Goal: Task Accomplishment & Management: Complete application form

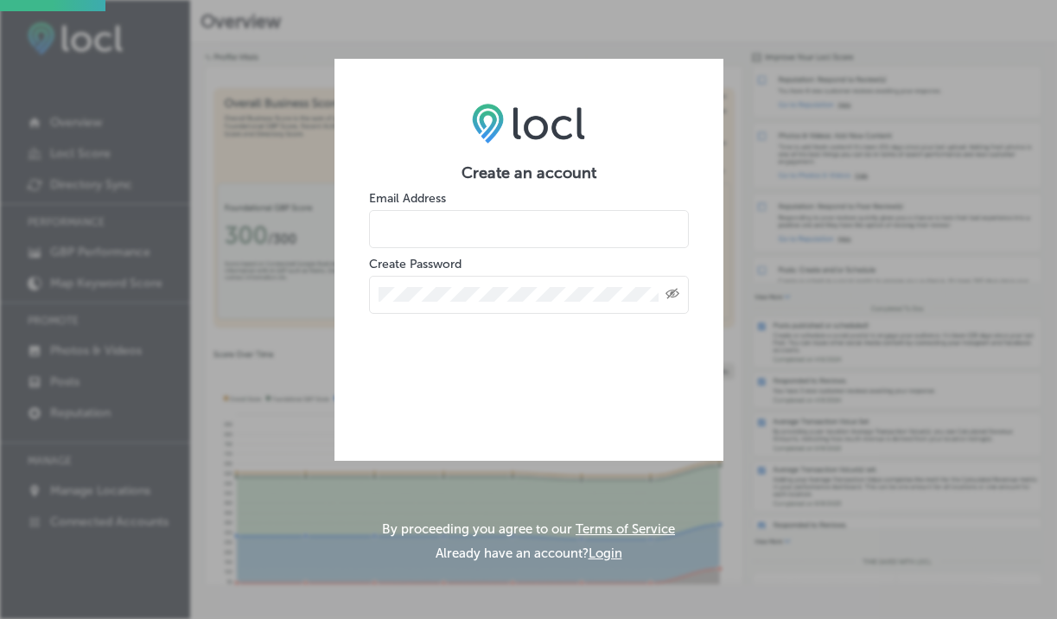
click at [586, 218] on input "email" at bounding box center [529, 229] width 320 height 38
type input "[PERSON_NAME][EMAIL_ADDRESS][DOMAIN_NAME]"
click at [564, 279] on div "Created with Sketch." at bounding box center [529, 295] width 320 height 38
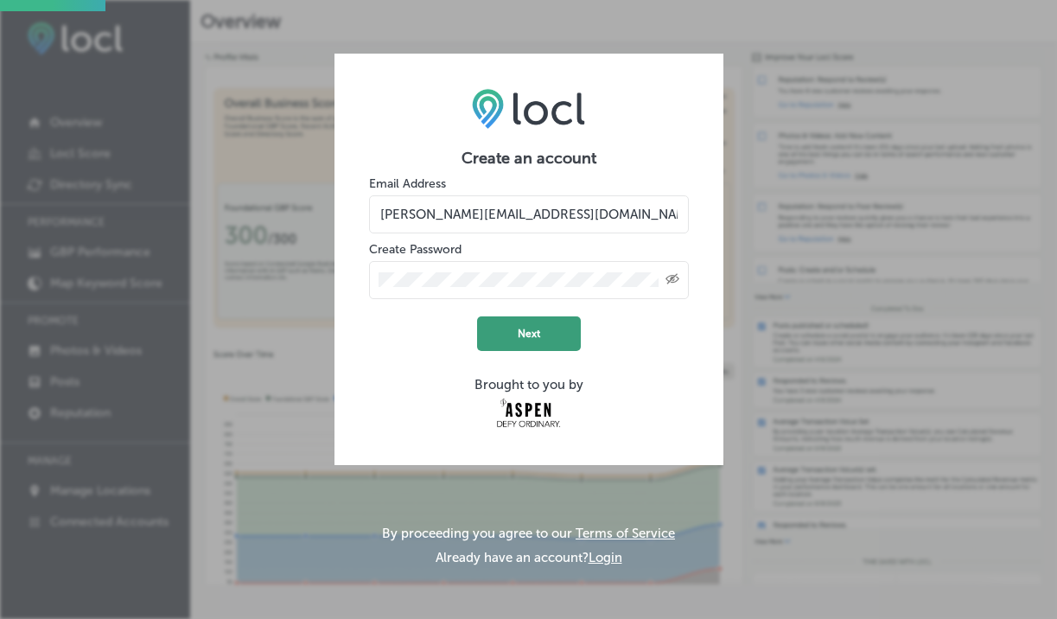
click at [522, 339] on button "Next" at bounding box center [529, 333] width 104 height 35
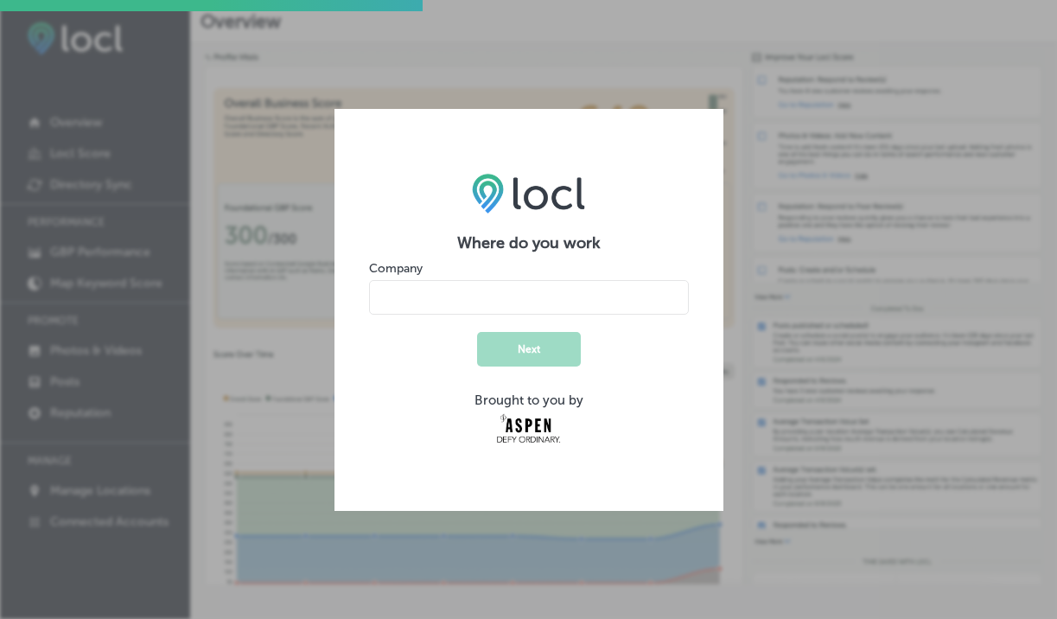
click at [502, 297] on input "name" at bounding box center [529, 297] width 320 height 35
type input "[PERSON_NAME]"
type input "Berkshire Hathaway Homeservices Signature Properties"
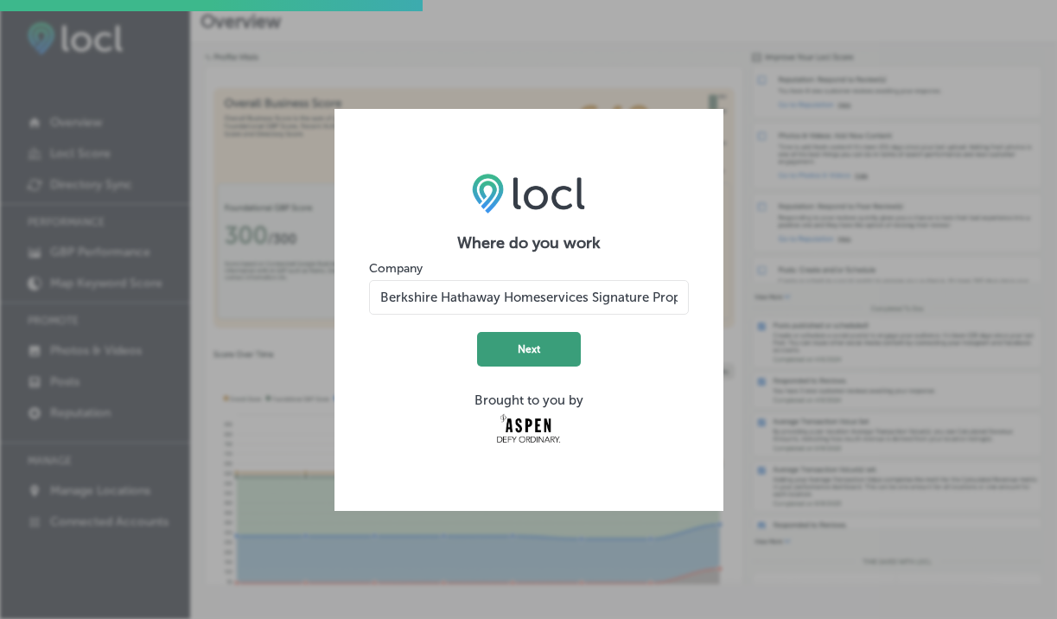
click at [535, 354] on button "Next" at bounding box center [529, 349] width 104 height 35
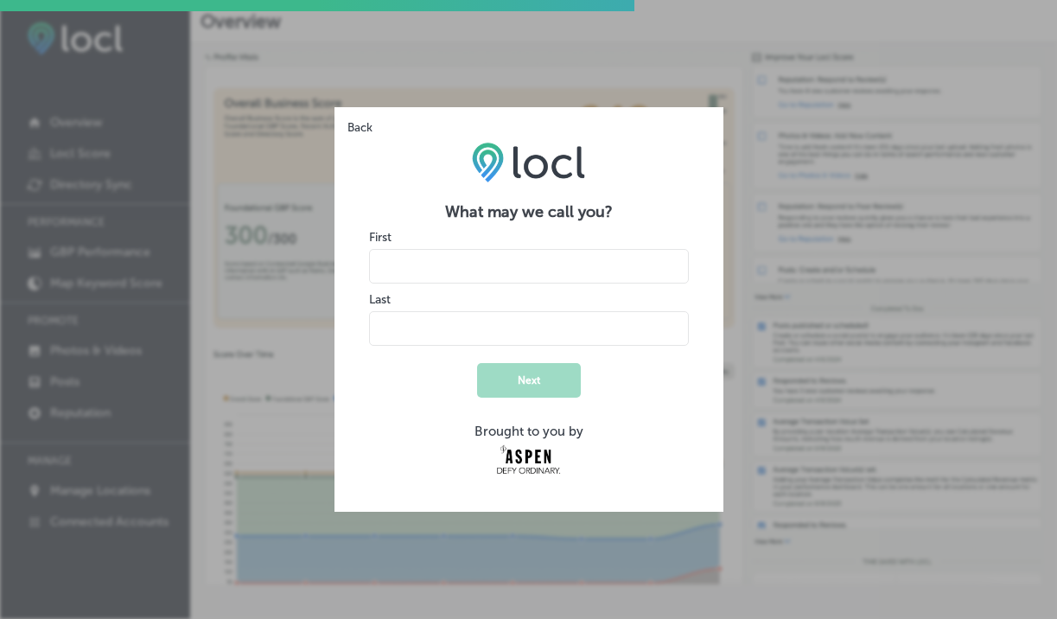
click at [473, 259] on input "name" at bounding box center [529, 266] width 320 height 35
type input "[PERSON_NAME]"
type input "Wild"
click at [507, 395] on button "Next" at bounding box center [529, 380] width 104 height 35
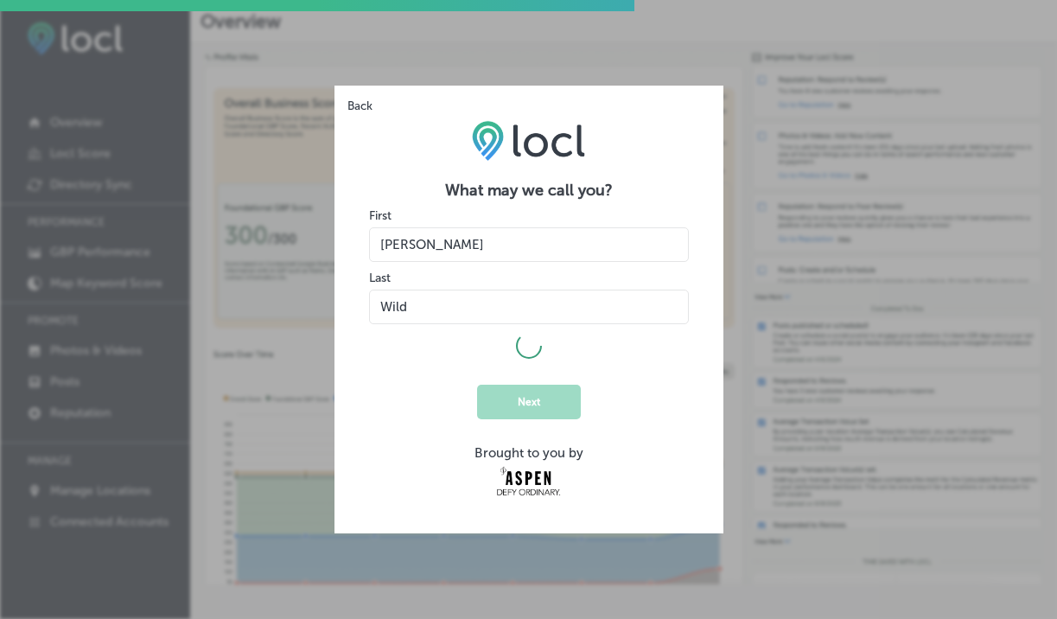
select select "US"
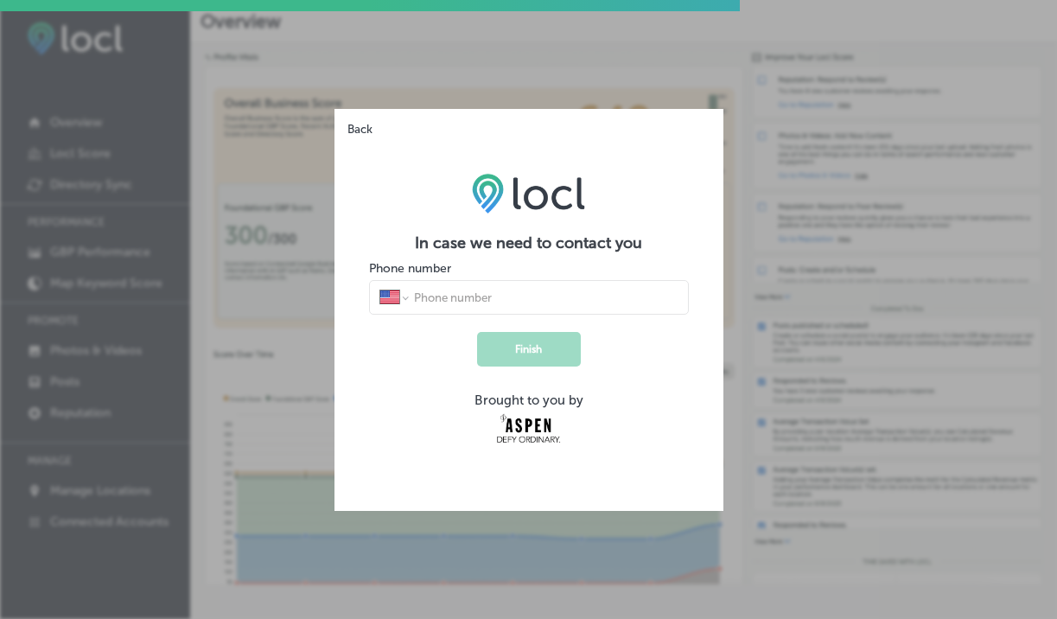
click at [450, 278] on div "Phone number International [GEOGRAPHIC_DATA] [GEOGRAPHIC_DATA] [GEOGRAPHIC_DATA…" at bounding box center [529, 288] width 320 height 54
type input "[PHONE_NUMBER]"
click at [558, 349] on button "Finish" at bounding box center [529, 349] width 104 height 35
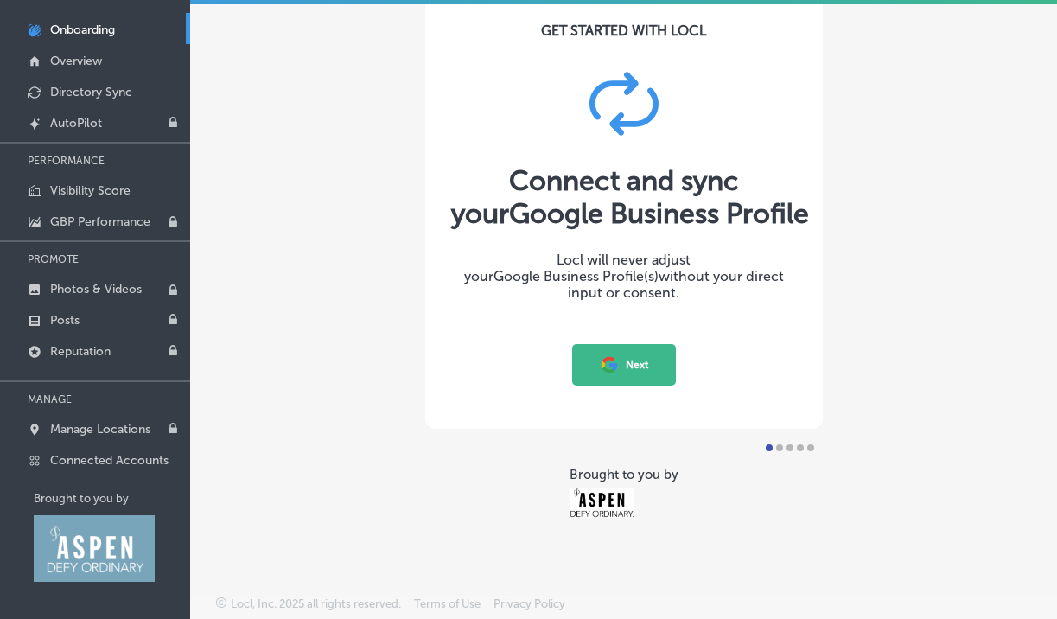
scroll to position [100, 0]
